Goal: Transaction & Acquisition: Download file/media

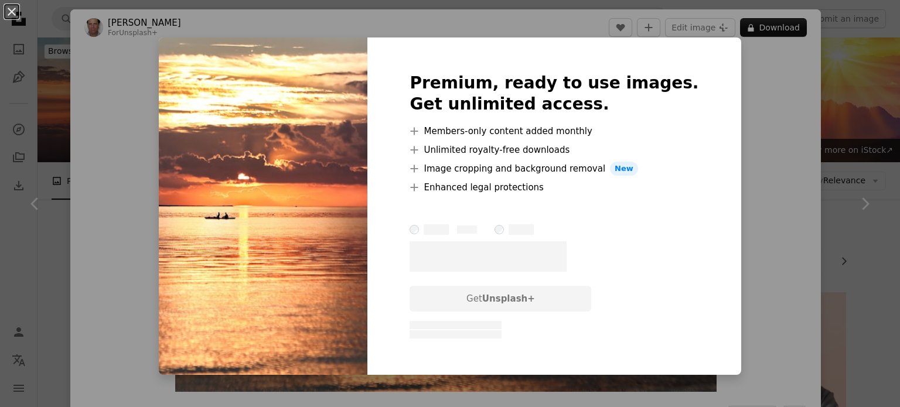
scroll to position [91, 0]
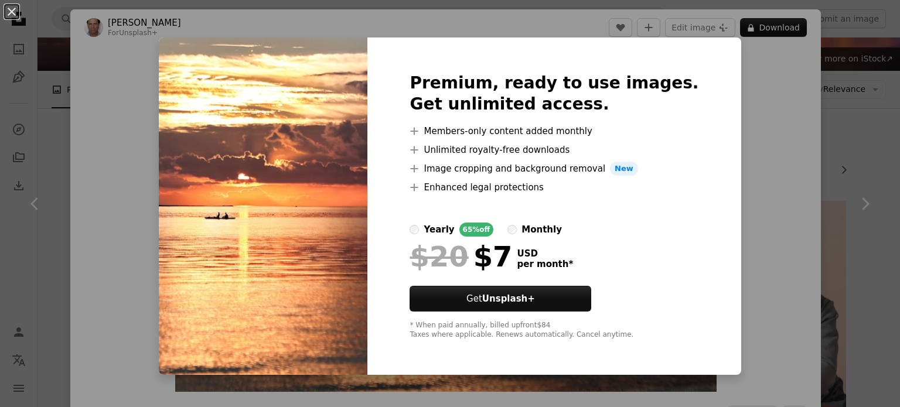
click at [863, 239] on div "An X shape Premium, ready to use images. Get unlimited access. A plus sign Memb…" at bounding box center [450, 203] width 900 height 407
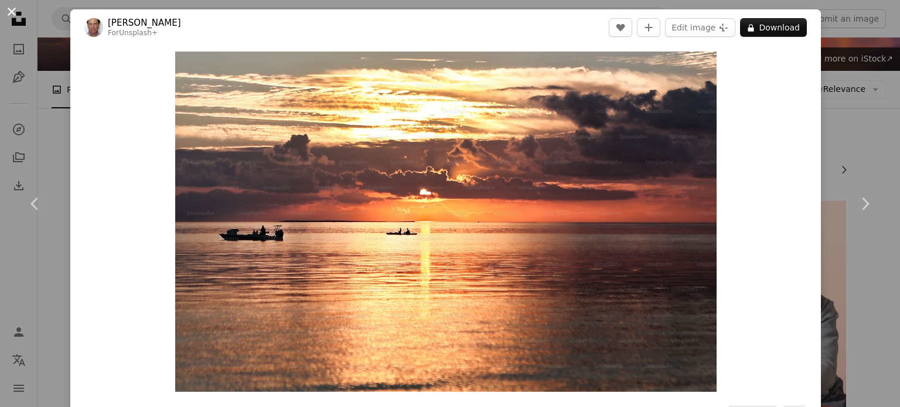
click at [11, 15] on button "An X shape" at bounding box center [12, 12] width 14 height 14
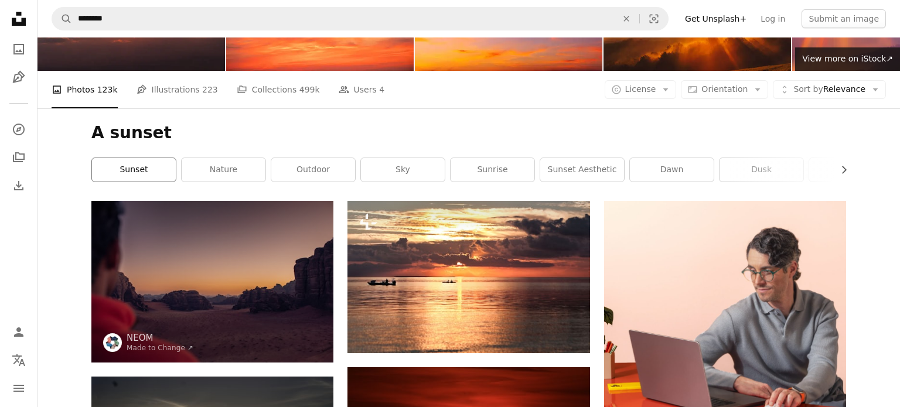
click at [148, 171] on link "sunset" at bounding box center [134, 169] width 84 height 23
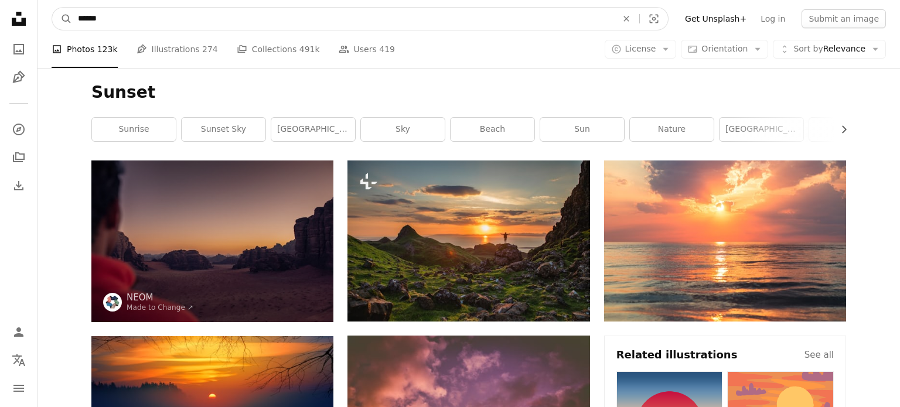
click at [78, 20] on input "******" at bounding box center [342, 19] width 541 height 22
type input "**********"
click at [52, 8] on button "A magnifying glass" at bounding box center [62, 19] width 20 height 22
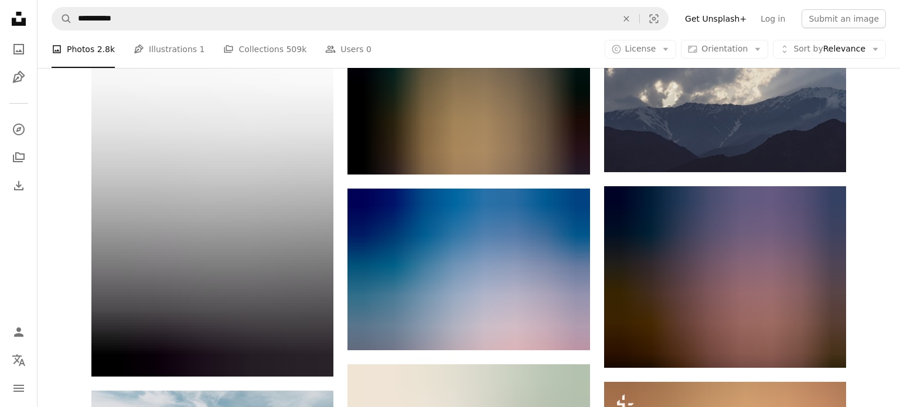
scroll to position [658, 0]
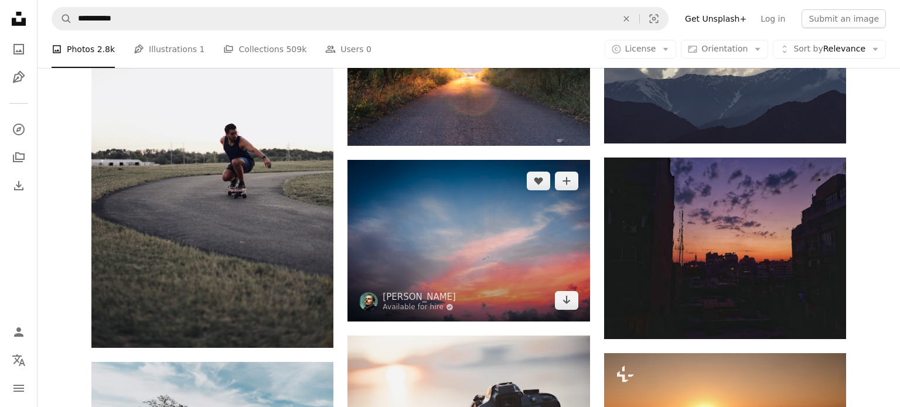
click at [480, 222] on img at bounding box center [468, 240] width 242 height 161
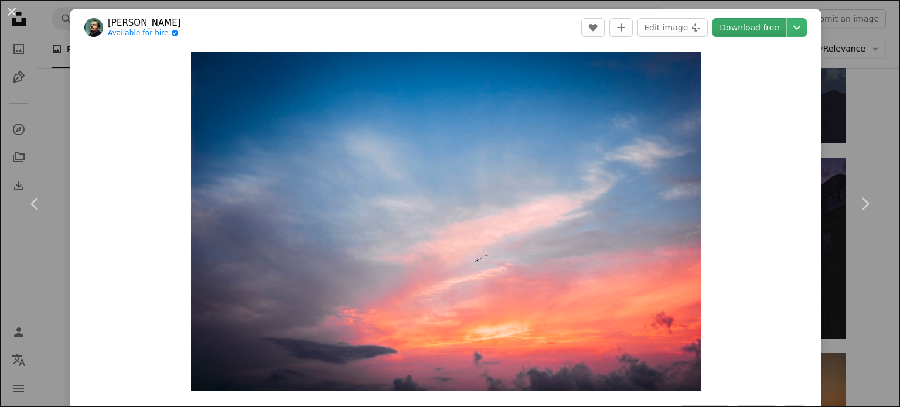
click at [776, 27] on link "Download free" at bounding box center [749, 27] width 74 height 19
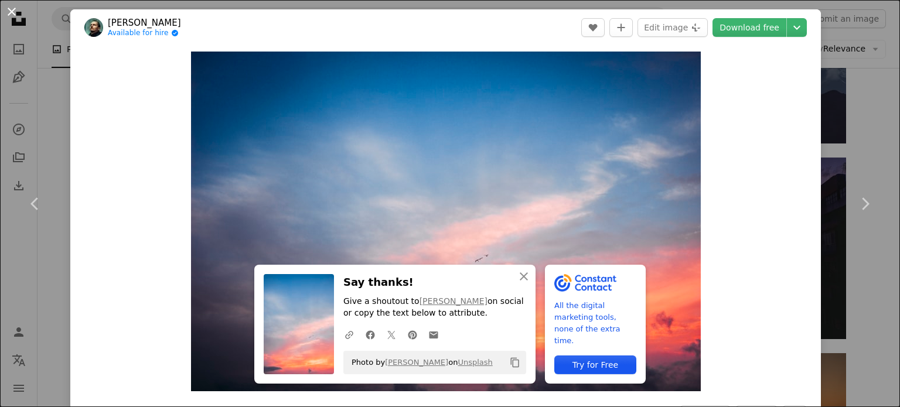
click at [13, 18] on button "An X shape" at bounding box center [12, 12] width 14 height 14
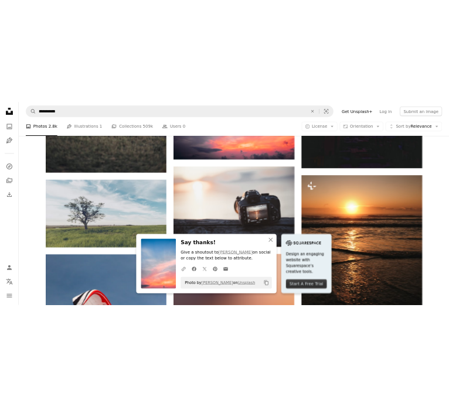
scroll to position [869, 0]
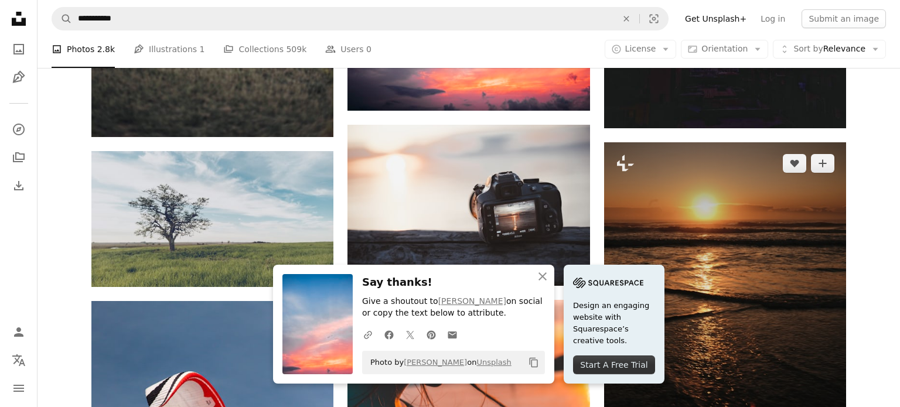
click at [791, 228] on img at bounding box center [725, 303] width 242 height 323
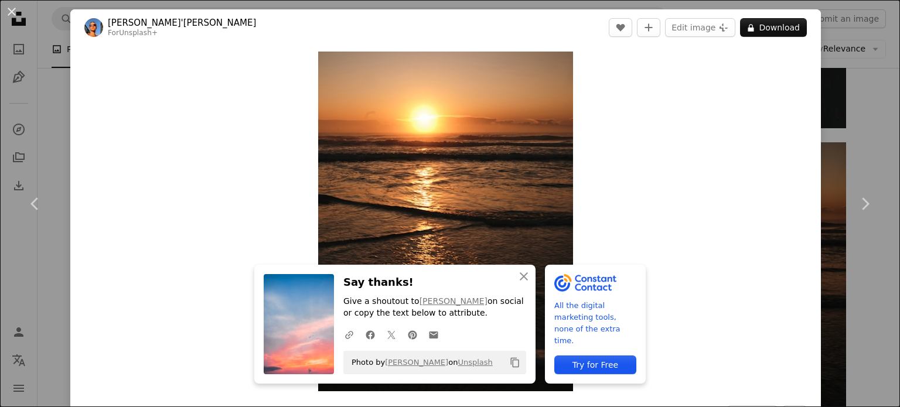
click at [867, 113] on div "An X shape Chevron left Chevron right An X shape Close Say thanks! Give a shout…" at bounding box center [450, 203] width 900 height 407
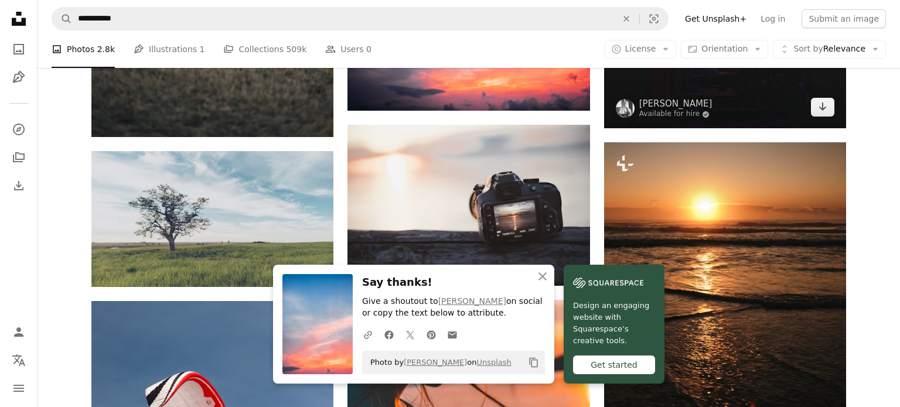
click at [776, 85] on img at bounding box center [725, 38] width 242 height 182
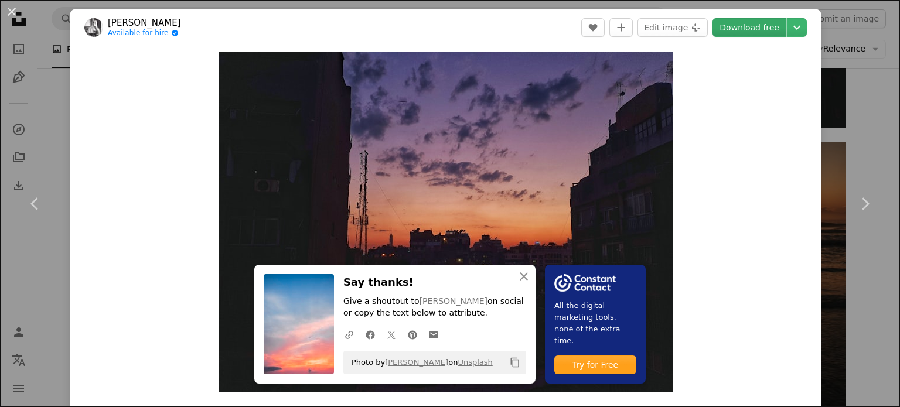
click at [774, 33] on link "Download free" at bounding box center [749, 27] width 74 height 19
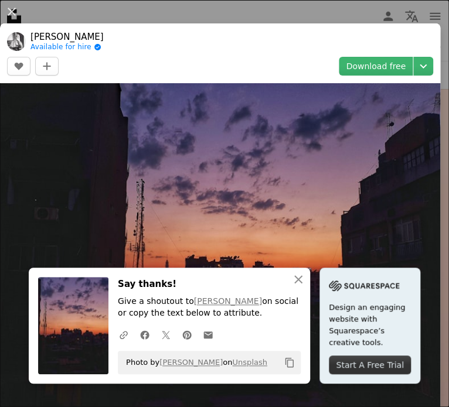
click at [298, 13] on div "An X shape Chevron left Chevron right An X shape Close Say thanks! Give a shout…" at bounding box center [224, 203] width 449 height 407
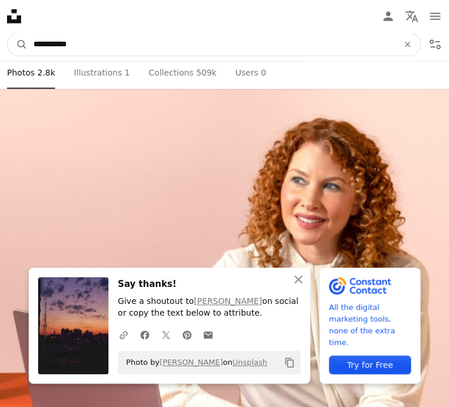
click at [238, 49] on input "**********" at bounding box center [211, 44] width 367 height 22
type input "*"
type input "**********"
click button "A magnifying glass" at bounding box center [18, 44] width 20 height 22
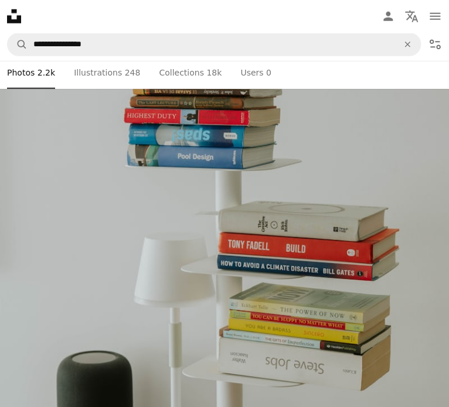
scroll to position [1921, 0]
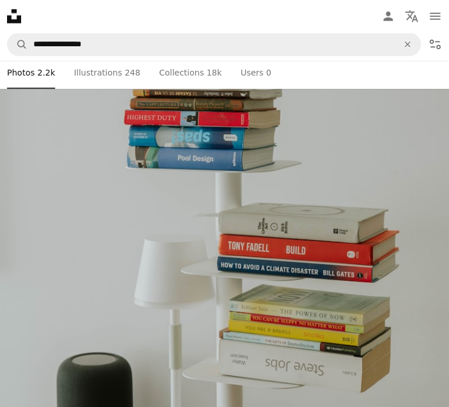
click at [176, 246] on img at bounding box center [224, 156] width 449 height 673
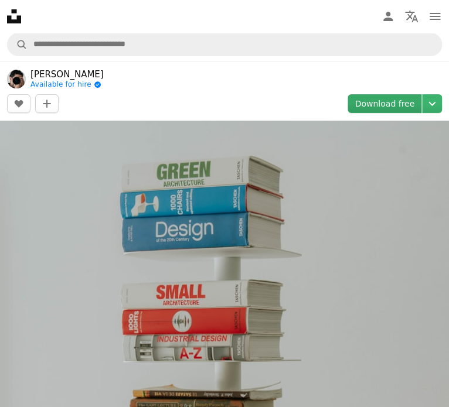
click at [385, 111] on link "Download free" at bounding box center [384, 103] width 74 height 19
